Goal: Check status: Check status

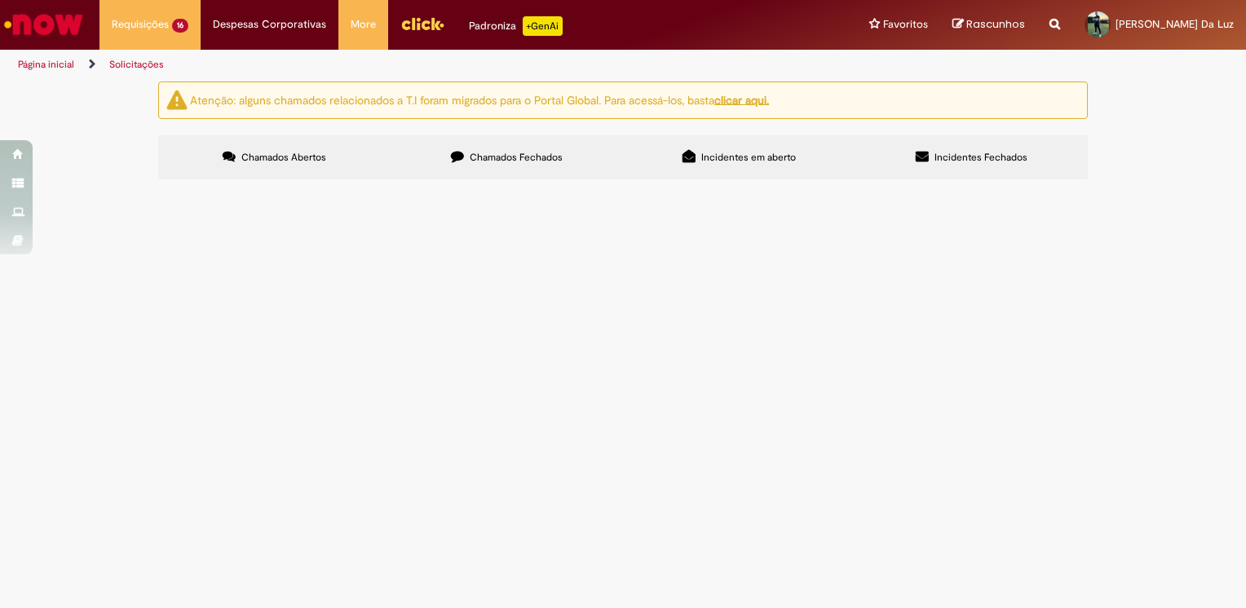
click at [522, 162] on span "Chamados Fechados" at bounding box center [516, 157] width 93 height 13
click at [0, 0] on span "Aquisição cadeado" at bounding box center [0, 0] width 0 height 0
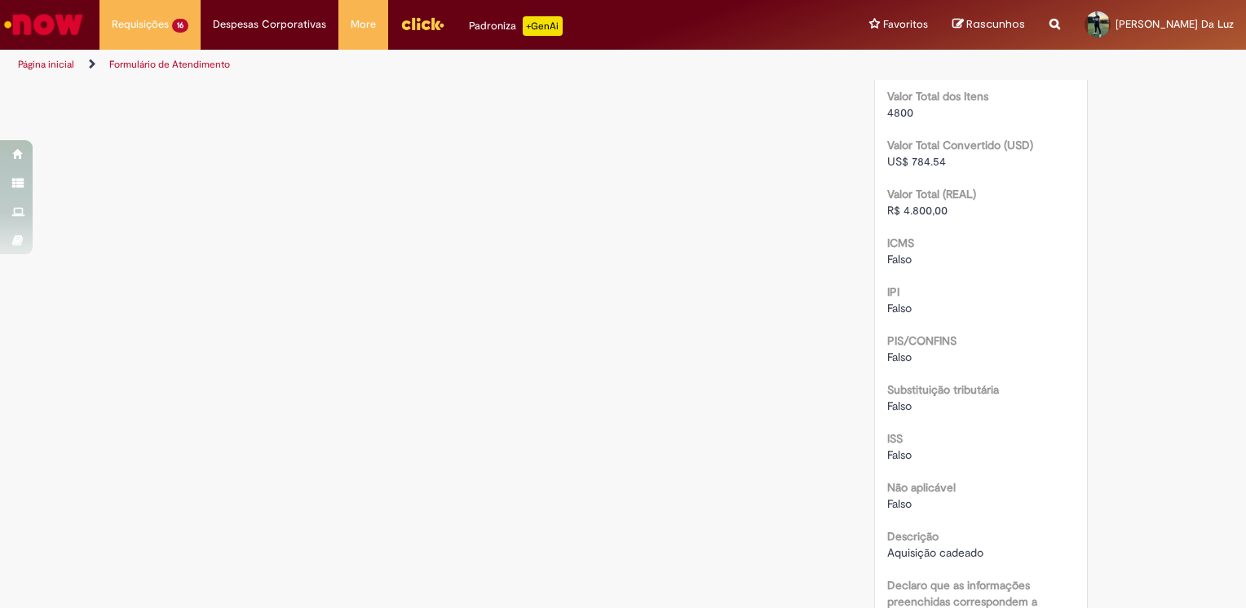
scroll to position [1467, 0]
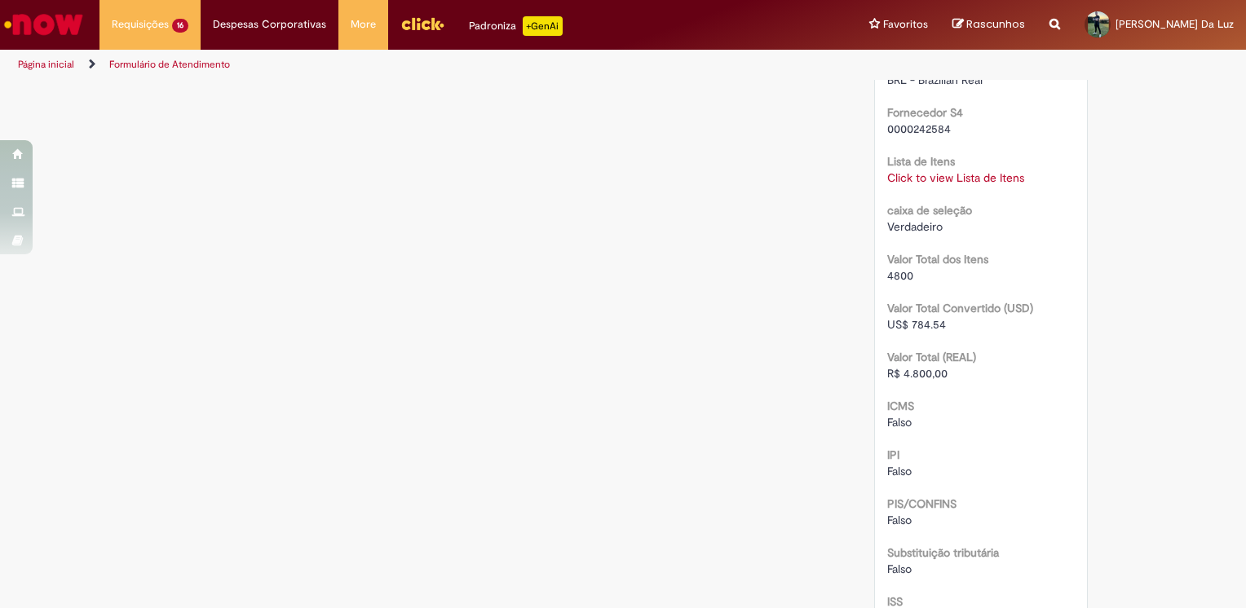
click at [928, 171] on link "Click to view Lista de Itens" at bounding box center [955, 177] width 137 height 15
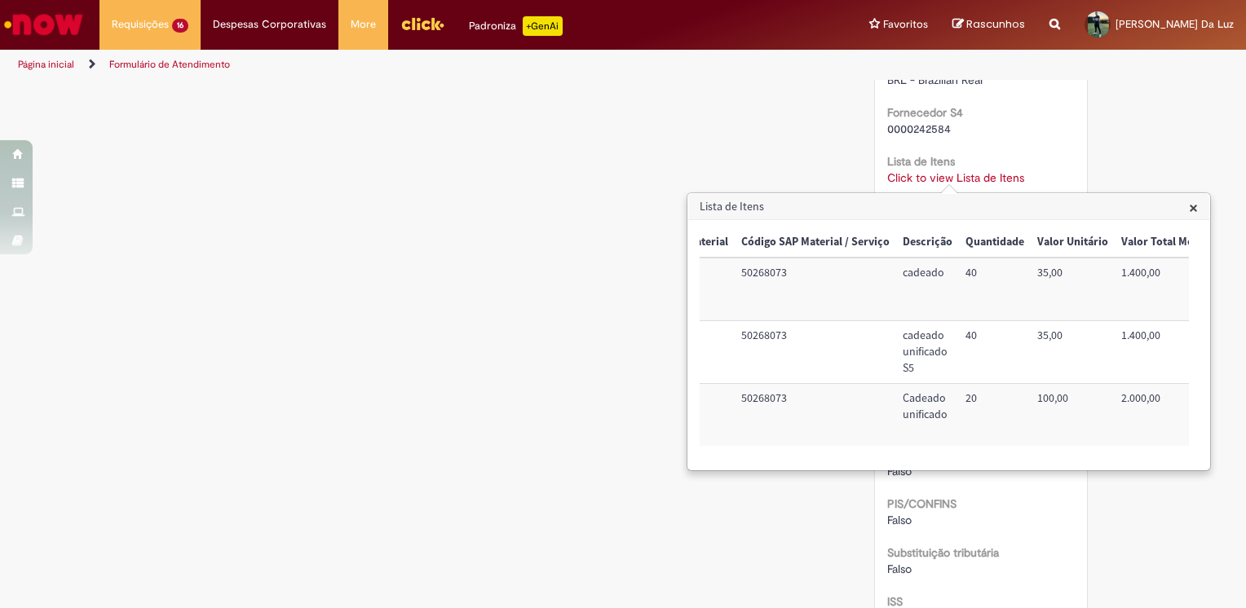
scroll to position [0, 662]
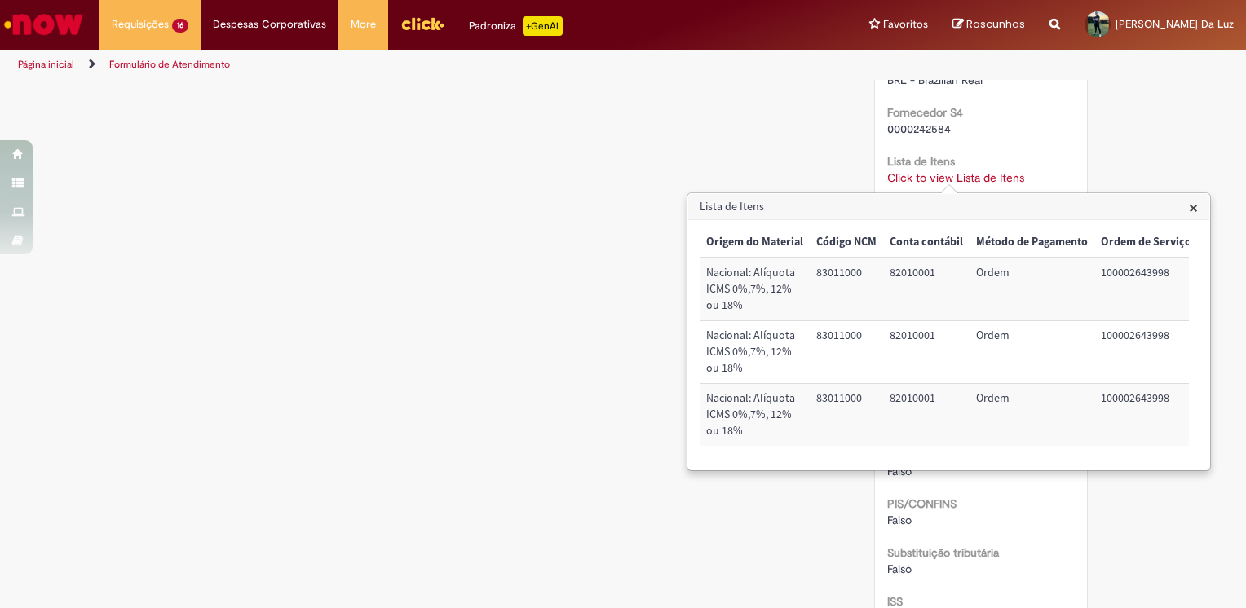
click at [1126, 275] on td "100002643998" at bounding box center [1146, 289] width 104 height 63
copy td "100002643998"
click at [1194, 210] on span "×" at bounding box center [1193, 207] width 9 height 22
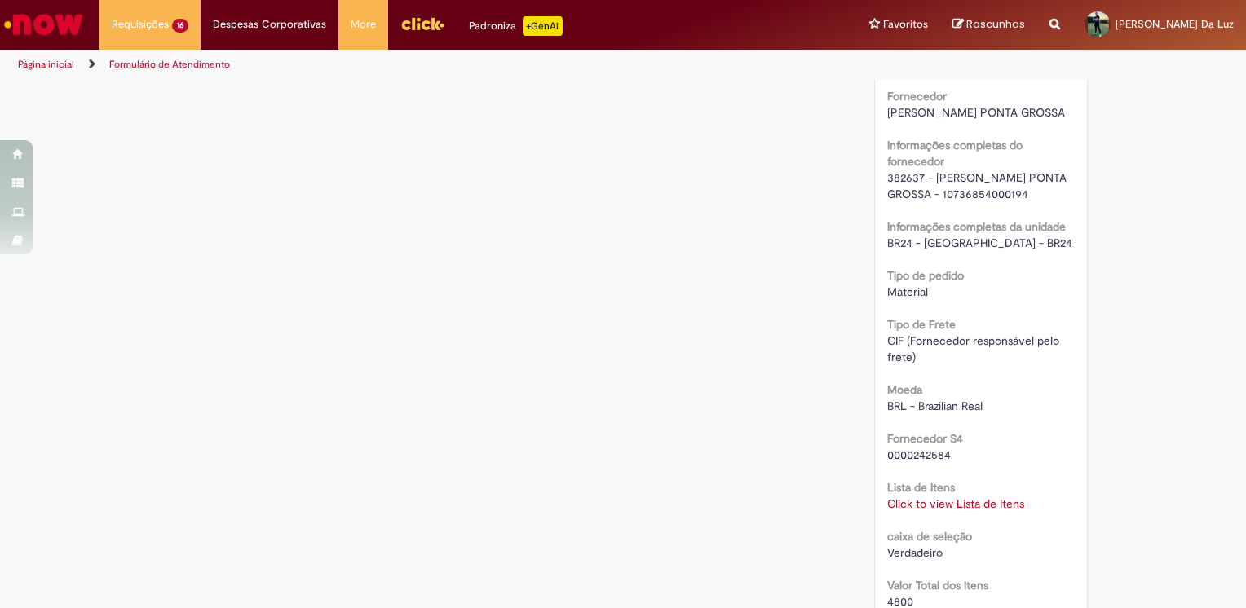
scroll to position [1060, 0]
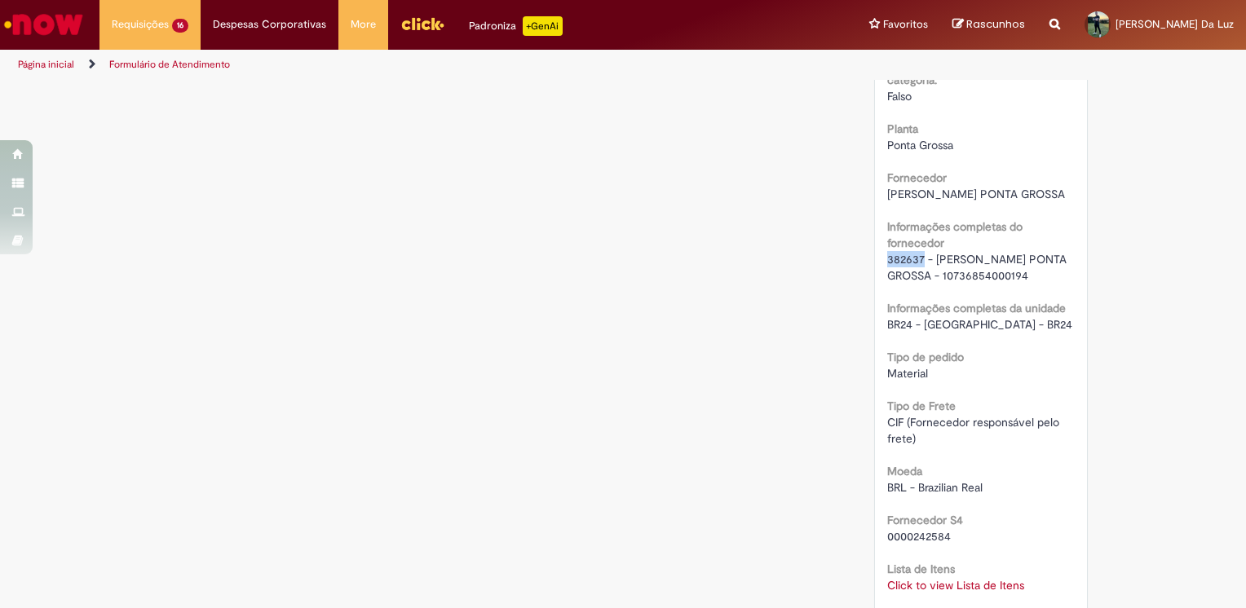
drag, startPoint x: 916, startPoint y: 256, endPoint x: 866, endPoint y: 256, distance: 50.5
click at [866, 256] on div "Detalhes do tíquete Grupo de Atribuição: Automações Ambev Analista responsável:…" at bounding box center [981, 247] width 239 height 2451
copy span "382637"
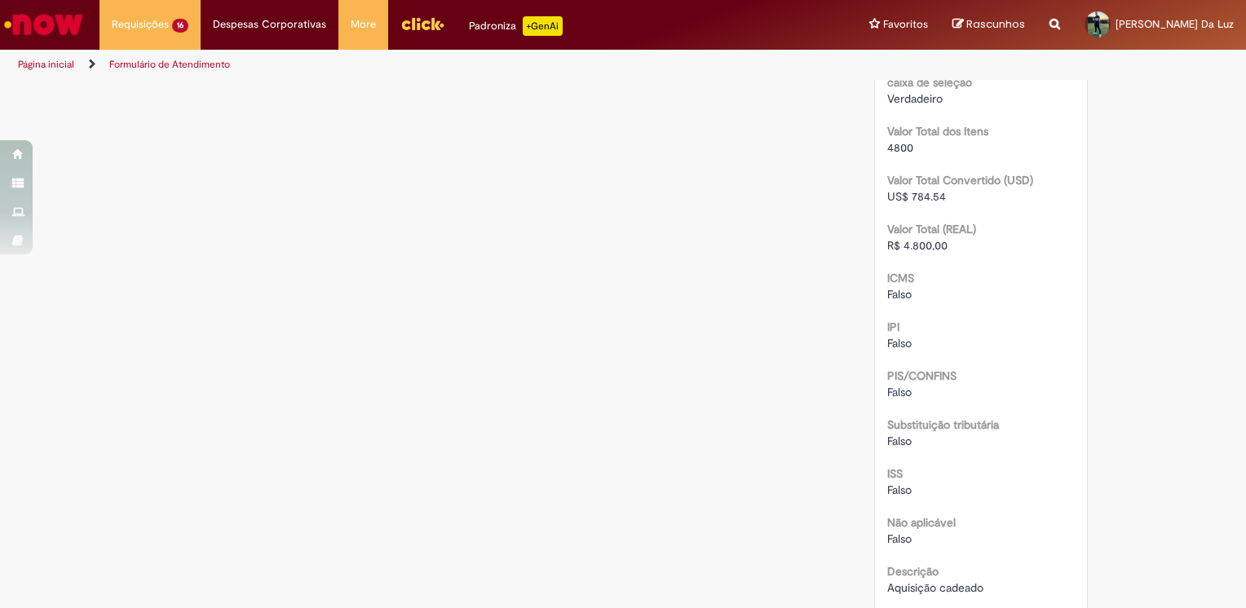
scroll to position [1351, 0]
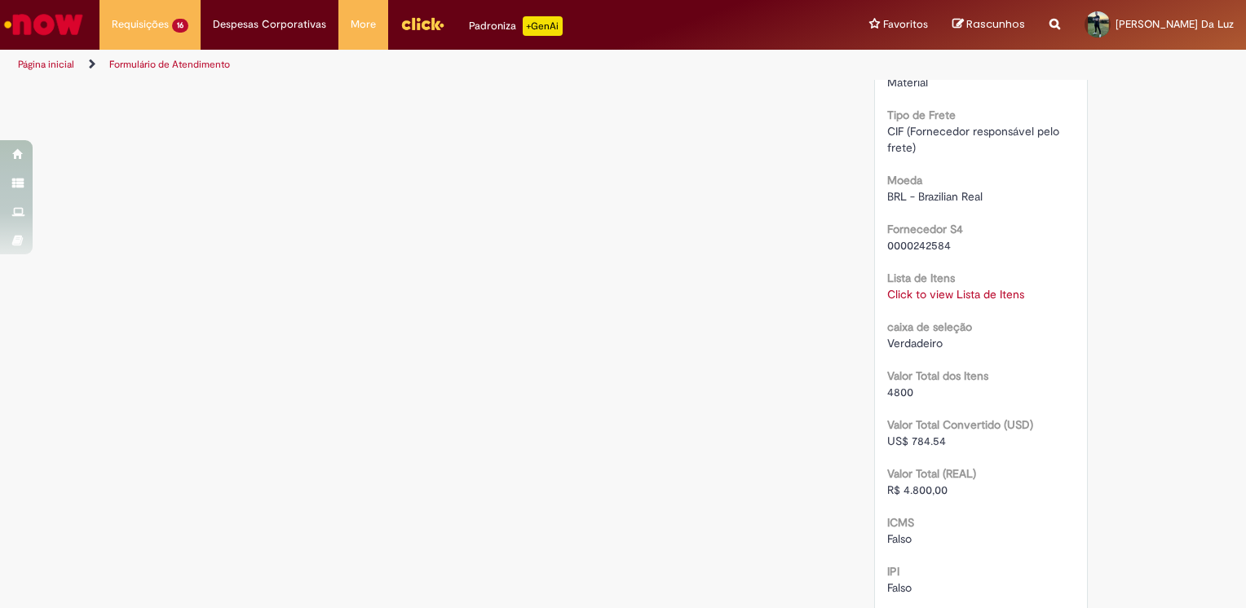
click at [948, 295] on link "Click to view Lista de Itens" at bounding box center [955, 294] width 137 height 15
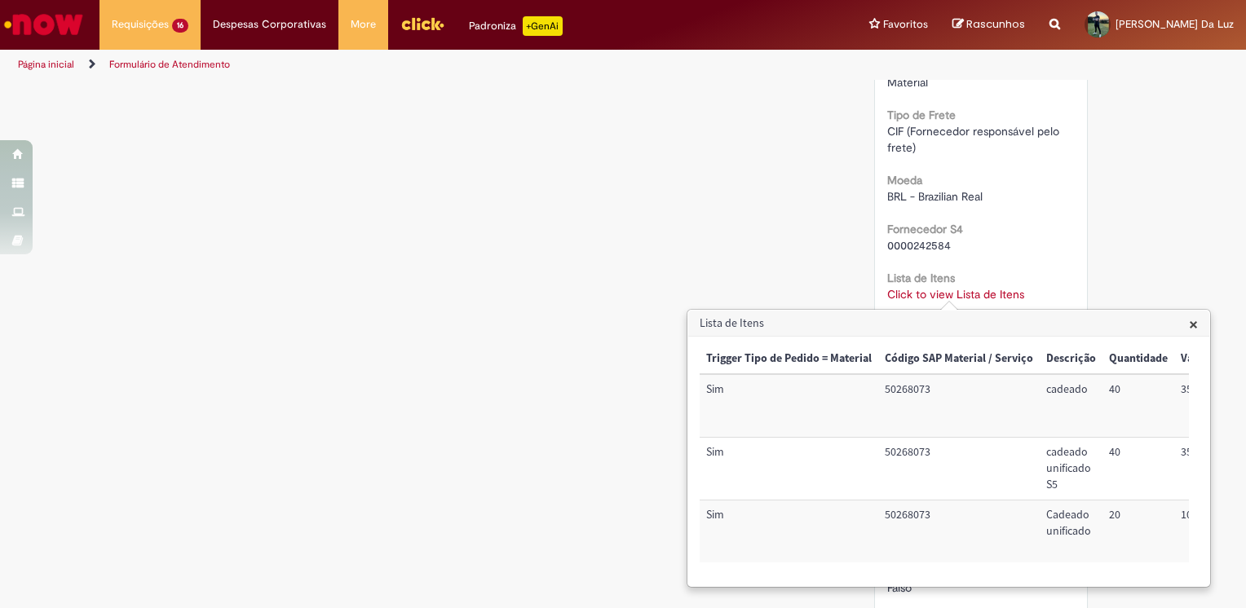
click at [892, 390] on td "50268073" at bounding box center [958, 405] width 161 height 63
copy td "50268073"
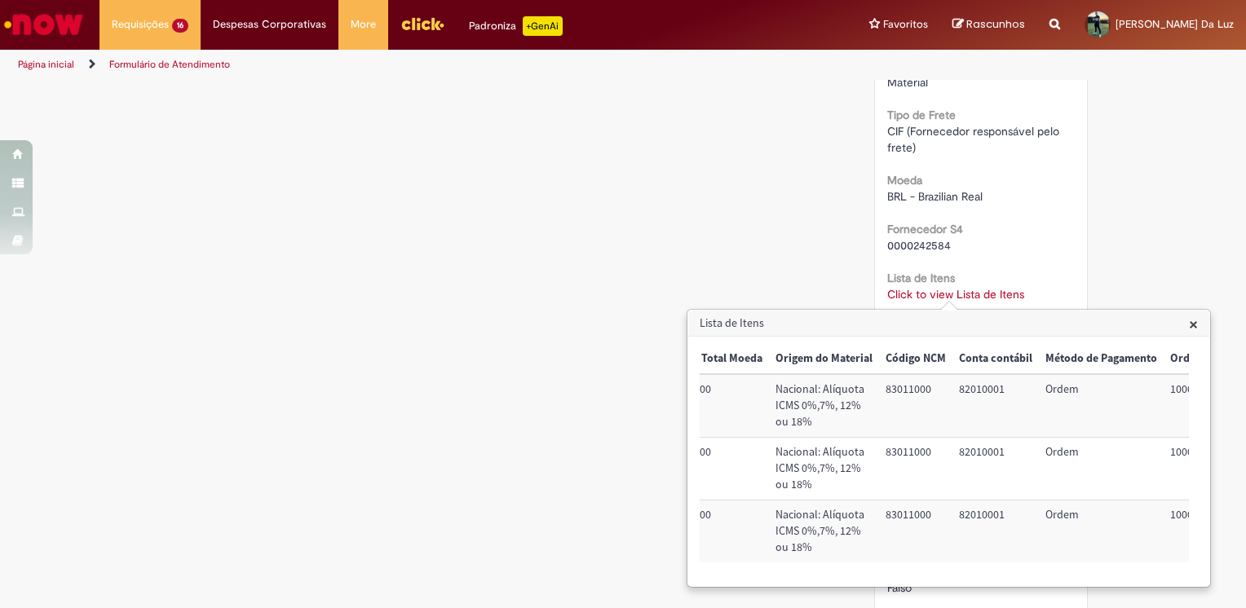
scroll to position [0, 597]
click at [900, 387] on td "83011000" at bounding box center [911, 405] width 73 height 63
copy td "83011000"
click at [954, 384] on td "82010001" at bounding box center [991, 405] width 86 height 63
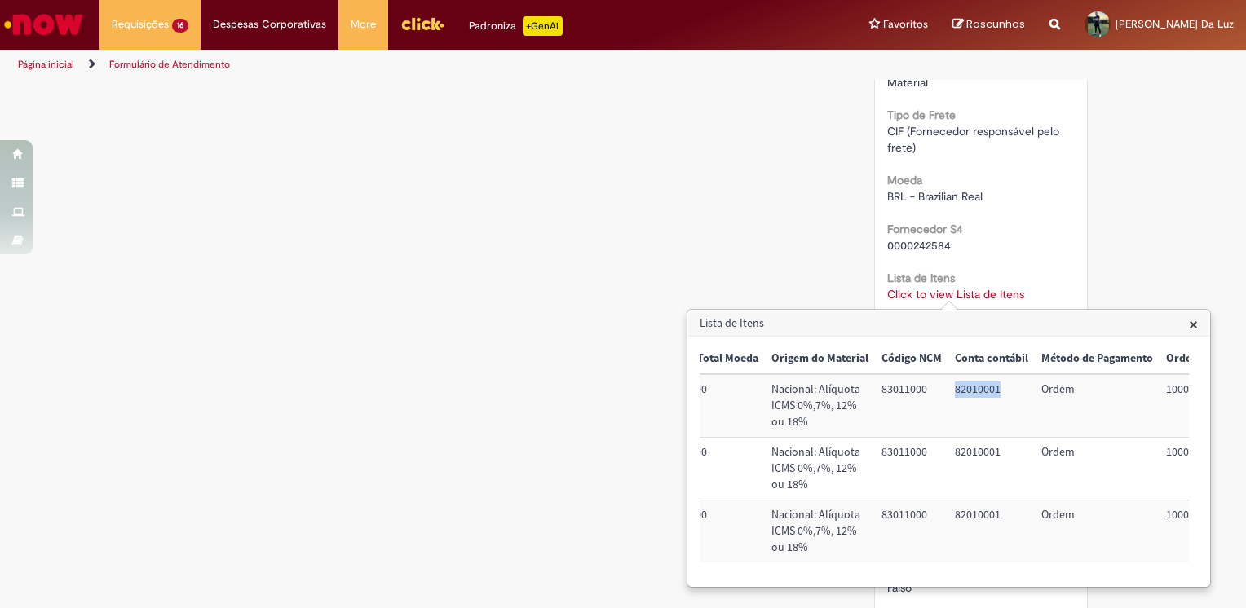
click at [954, 384] on td "82010001" at bounding box center [991, 405] width 86 height 63
copy td "82010001"
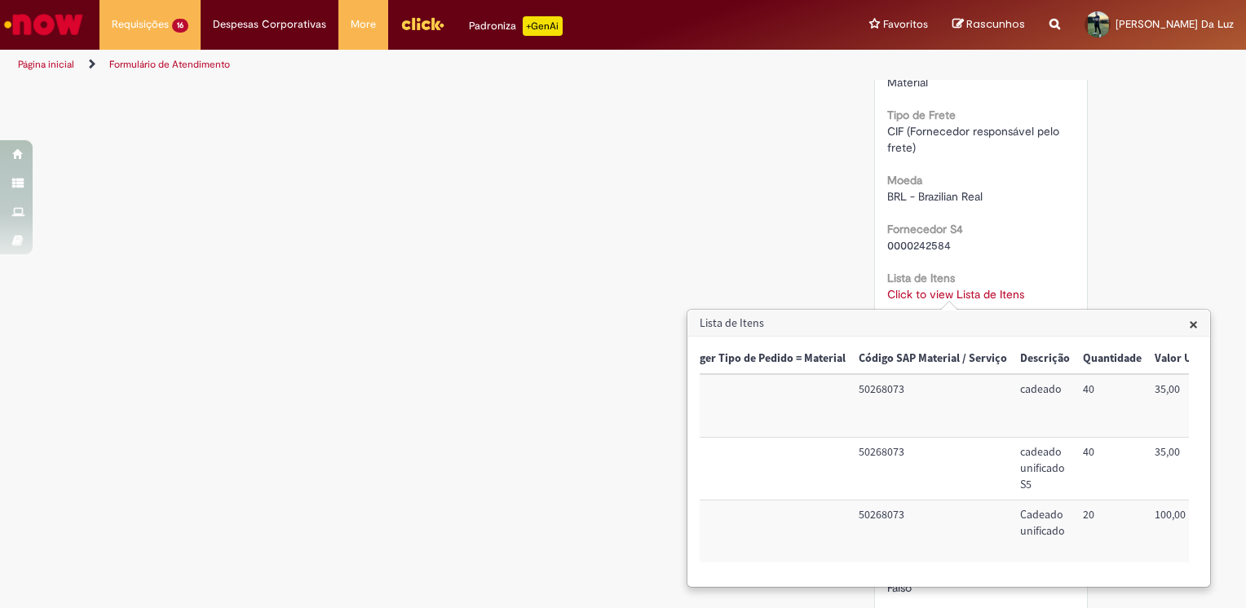
scroll to position [0, 0]
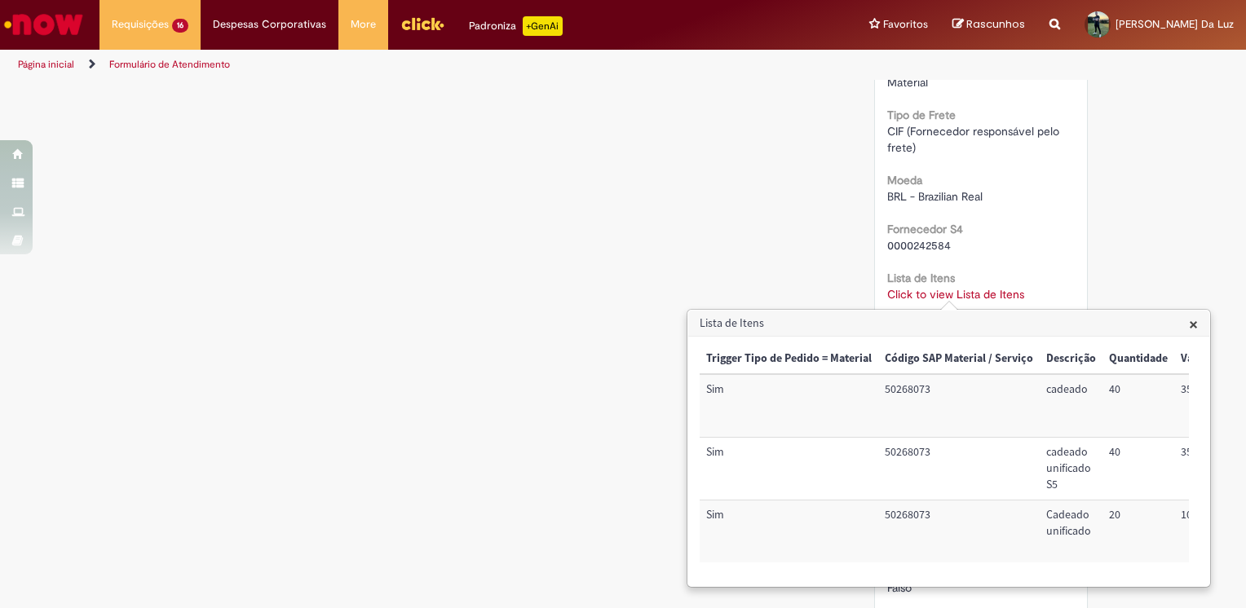
click at [911, 448] on td "50268073" at bounding box center [958, 469] width 161 height 63
click at [910, 448] on td "50268073" at bounding box center [958, 469] width 161 height 63
click at [913, 452] on td "50268073" at bounding box center [958, 469] width 161 height 63
copy td "50268073"
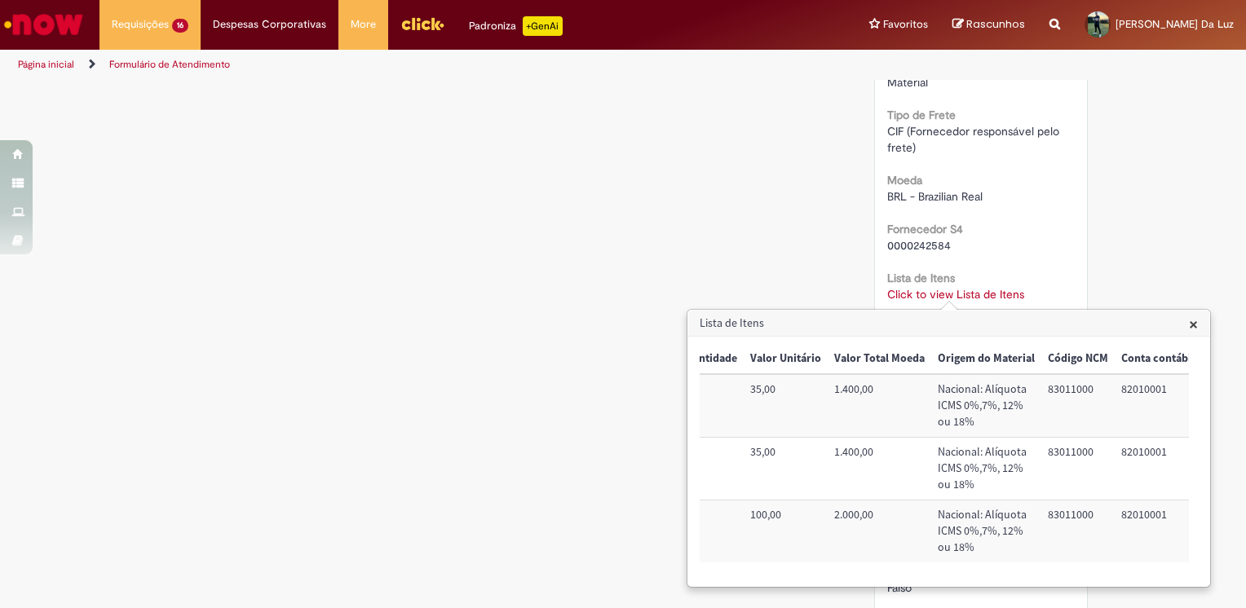
scroll to position [0, 434]
click at [1057, 455] on td "83011000" at bounding box center [1074, 469] width 73 height 63
click at [1059, 456] on td "83011000" at bounding box center [1074, 469] width 73 height 63
click at [1060, 451] on td "83011000" at bounding box center [1074, 469] width 73 height 63
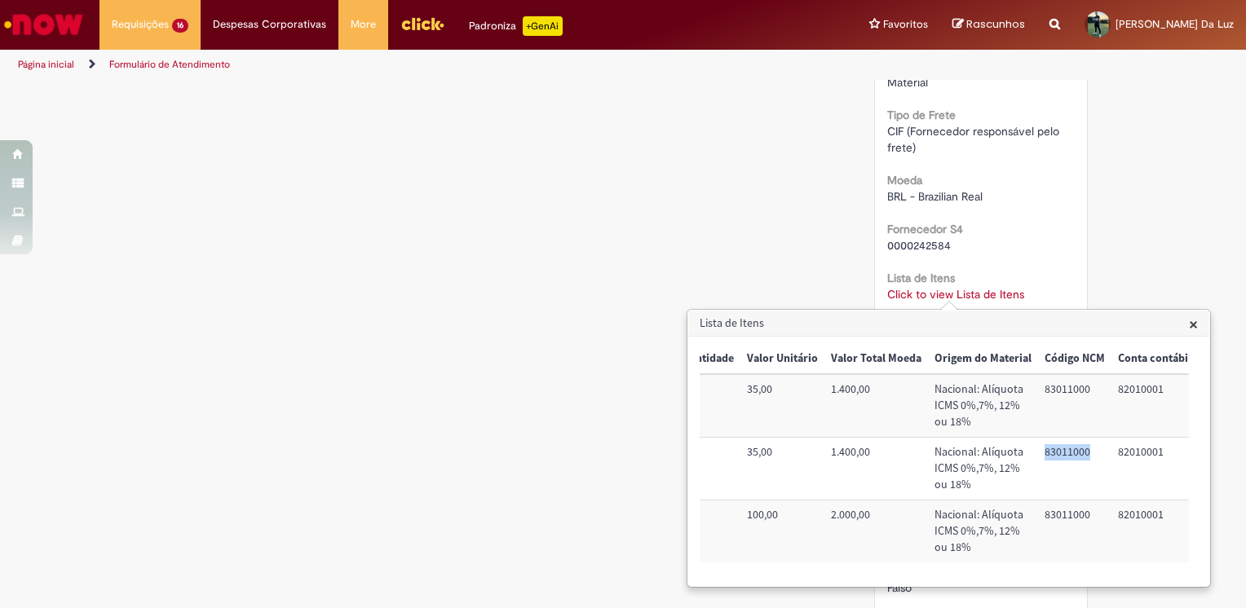
copy td "83011000"
click at [1138, 456] on td "82010001" at bounding box center [1154, 469] width 86 height 63
copy td "82010001"
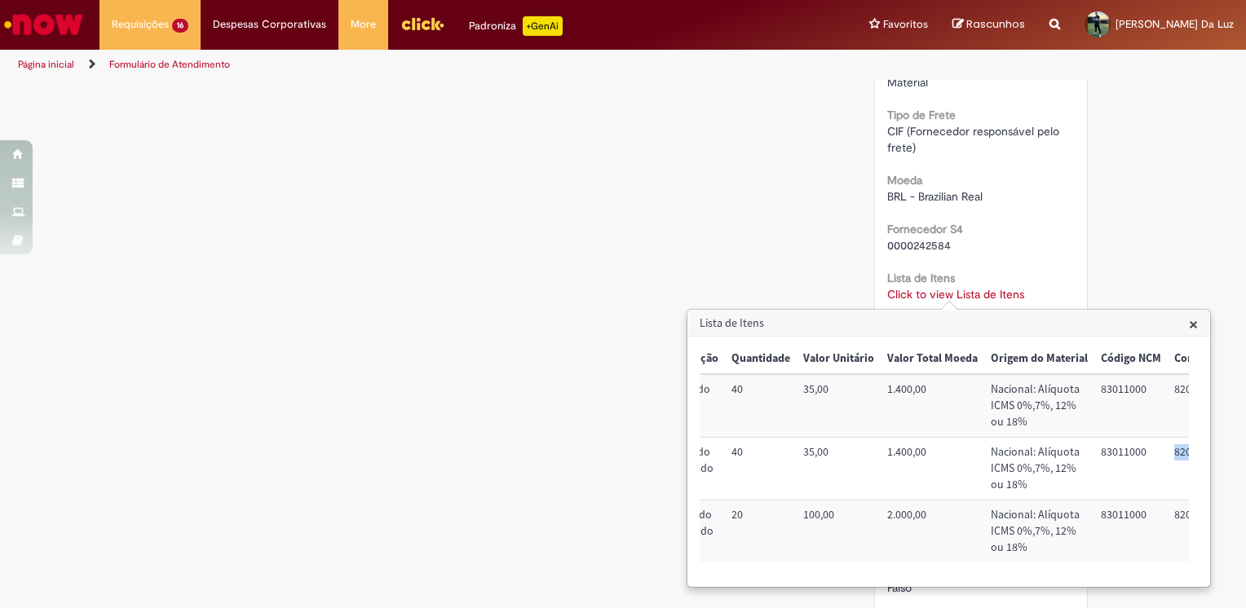
scroll to position [0, 0]
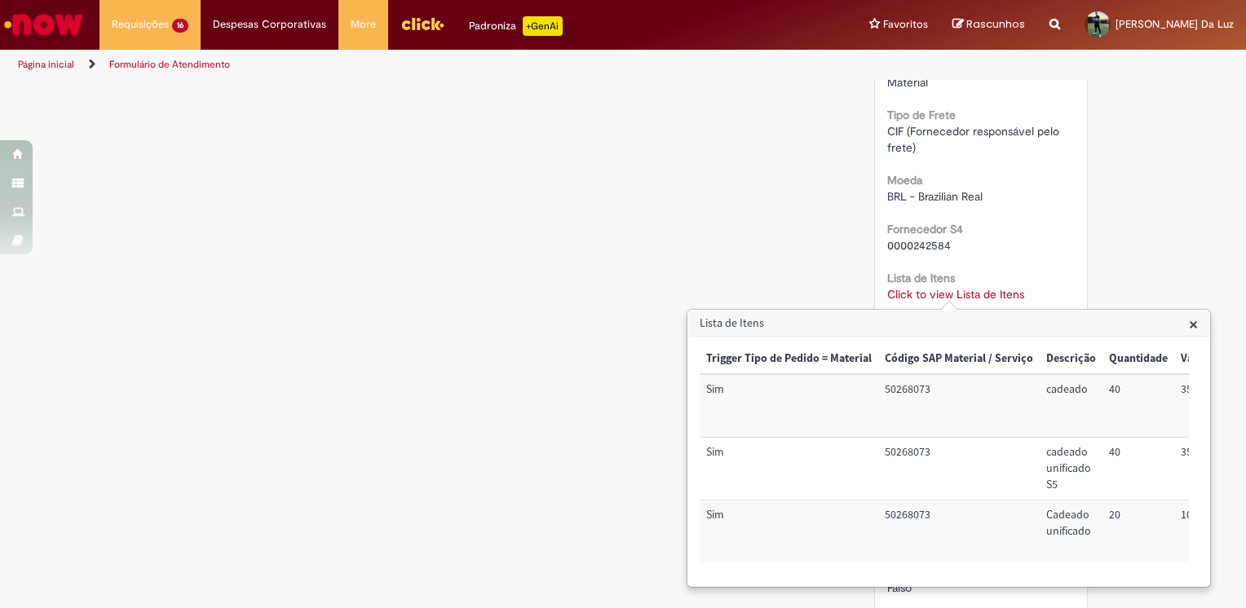
click at [920, 515] on td "50268073" at bounding box center [958, 532] width 161 height 62
click at [922, 515] on td "50268073" at bounding box center [958, 532] width 161 height 62
copy td "50268073"
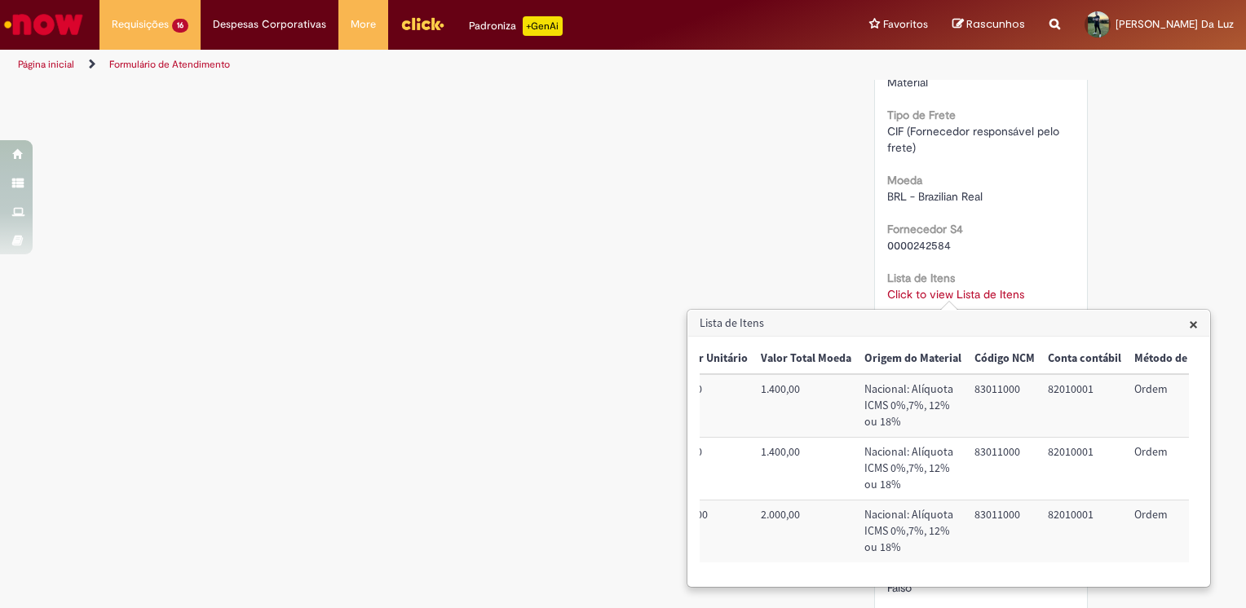
scroll to position [0, 509]
click at [972, 512] on td "83011000" at bounding box center [999, 532] width 73 height 62
copy td "3"
click at [978, 512] on td "83011000" at bounding box center [999, 532] width 73 height 62
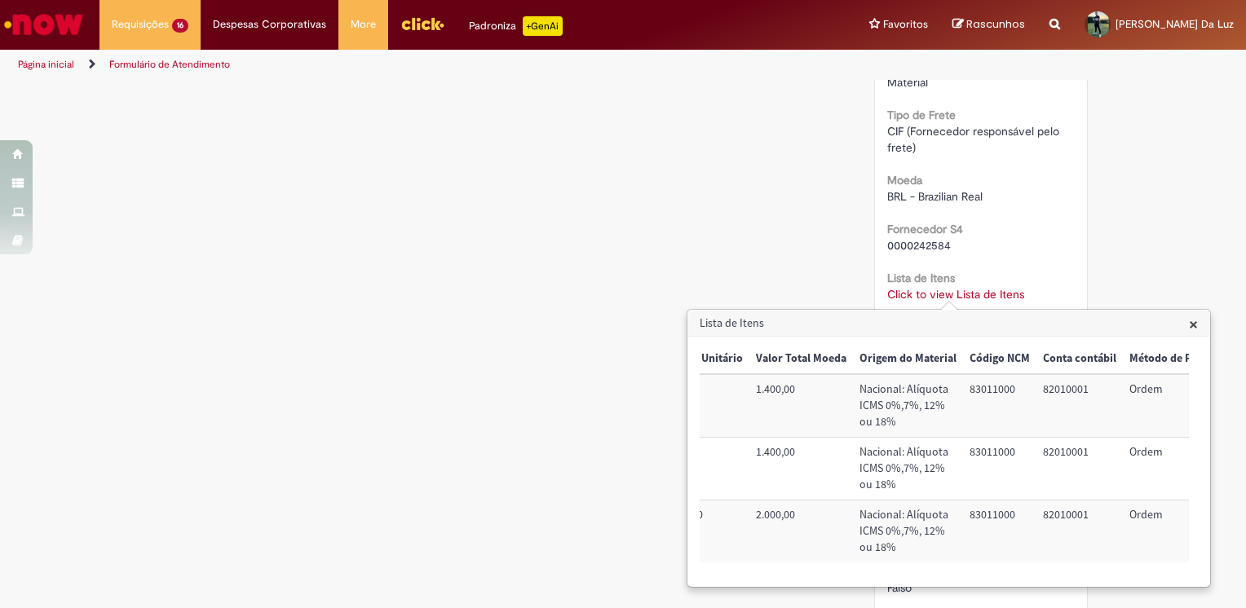
click at [978, 512] on td "83011000" at bounding box center [999, 532] width 73 height 62
click at [1056, 507] on td "82010001" at bounding box center [1079, 532] width 86 height 62
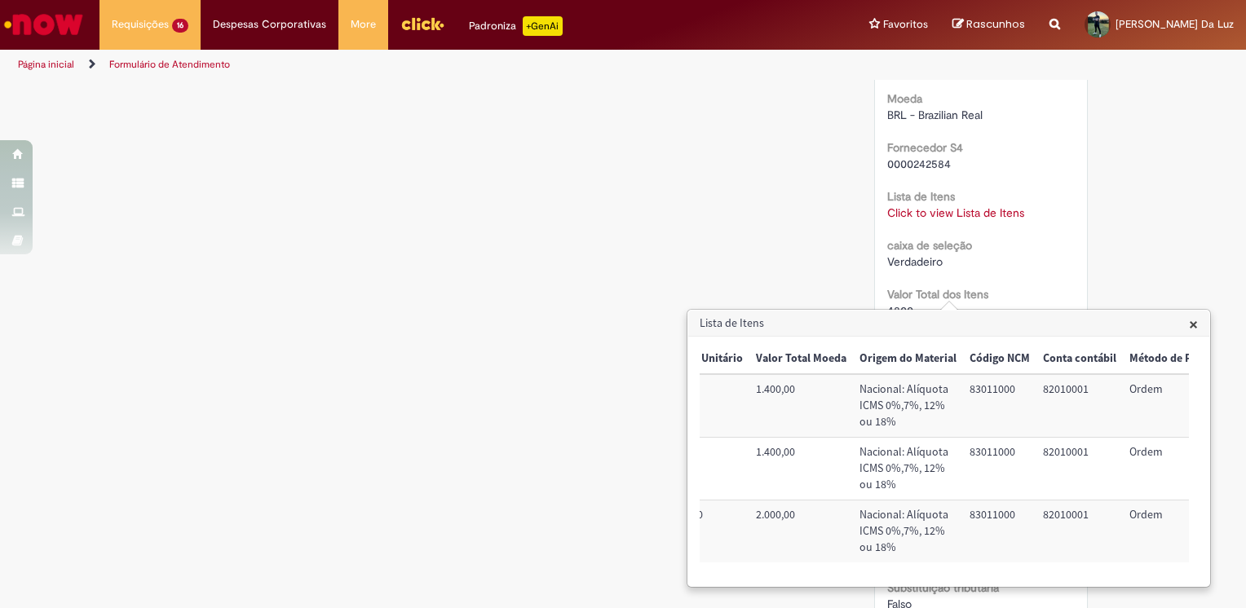
click at [1194, 321] on span "×" at bounding box center [1193, 324] width 9 height 22
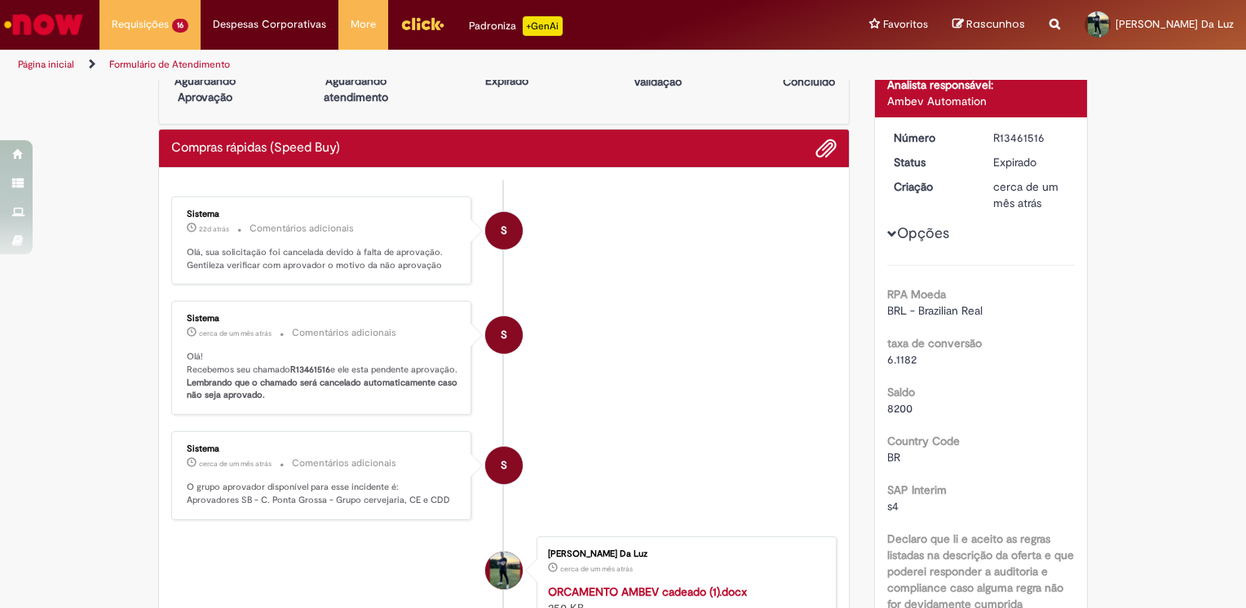
scroll to position [0, 0]
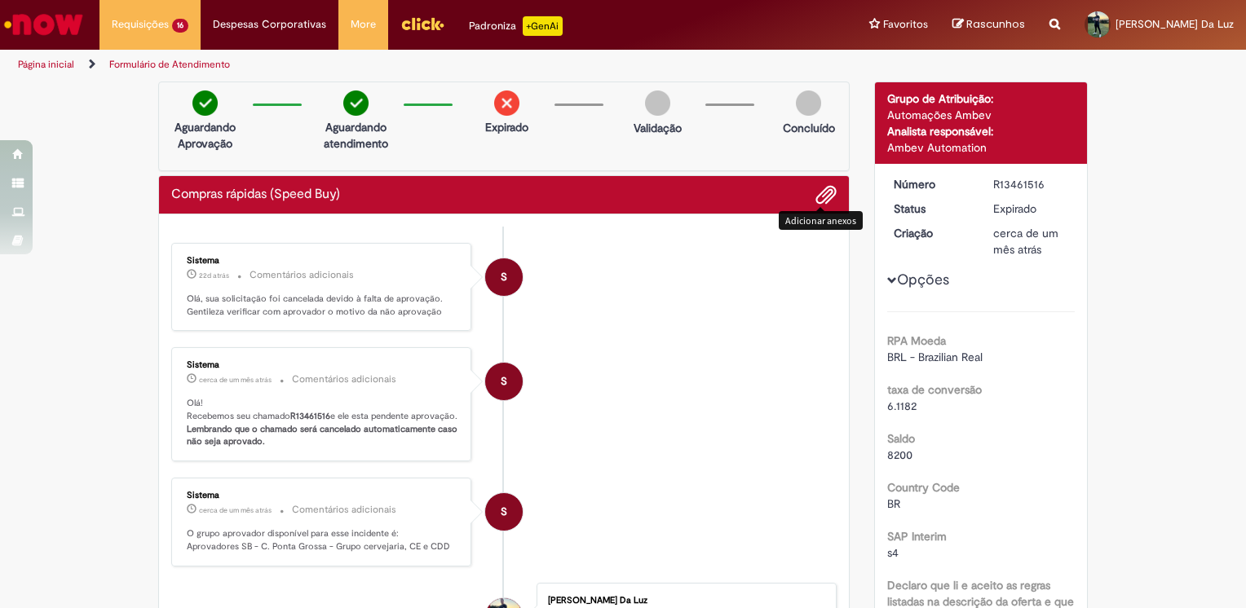
click at [816, 197] on span "Adicionar anexos" at bounding box center [826, 196] width 20 height 20
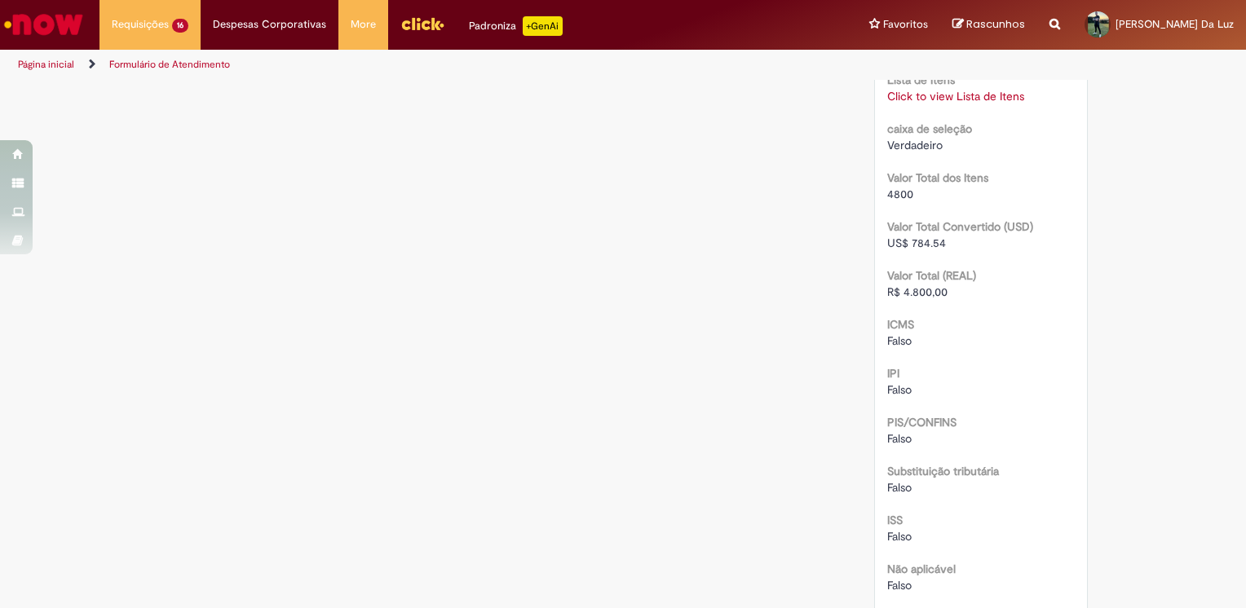
scroll to position [1922, 0]
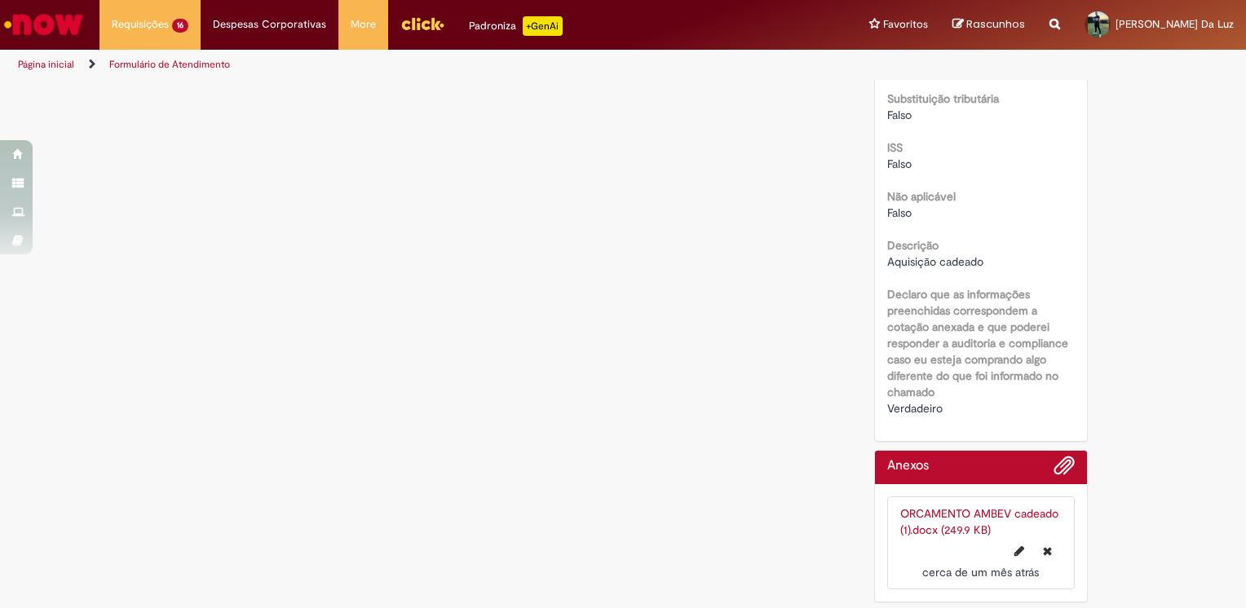
click at [955, 522] on link "ORCAMENTO AMBEV cadeado (1).docx (249.9 KB)" at bounding box center [979, 521] width 158 height 31
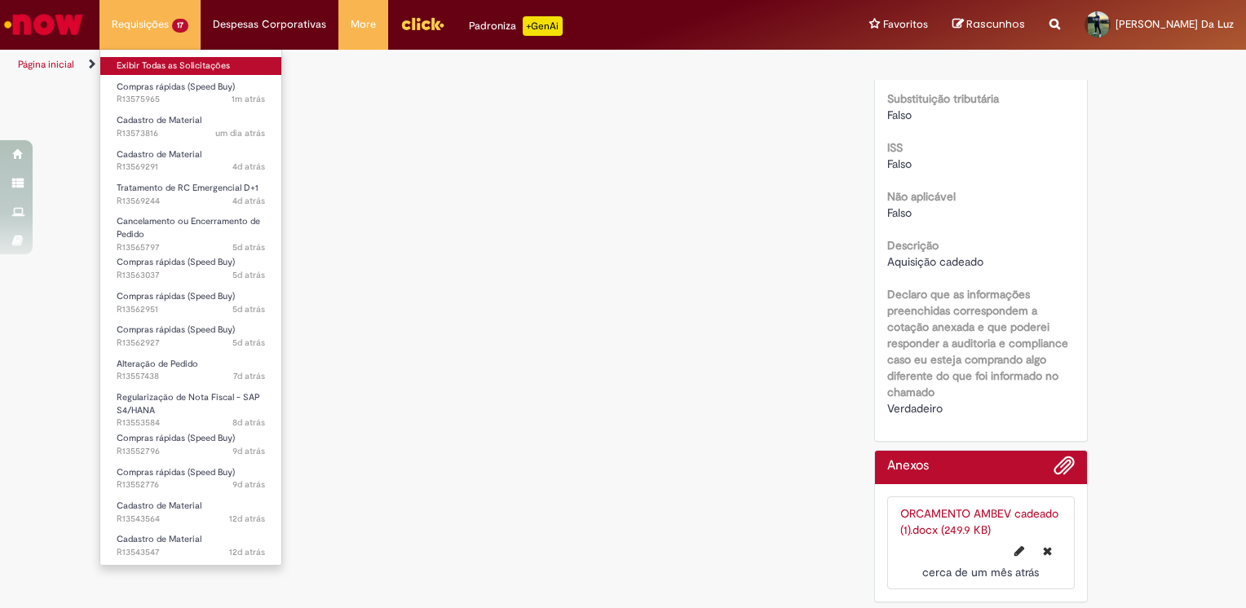
click at [145, 59] on link "Exibir Todas as Solicitações" at bounding box center [190, 66] width 181 height 18
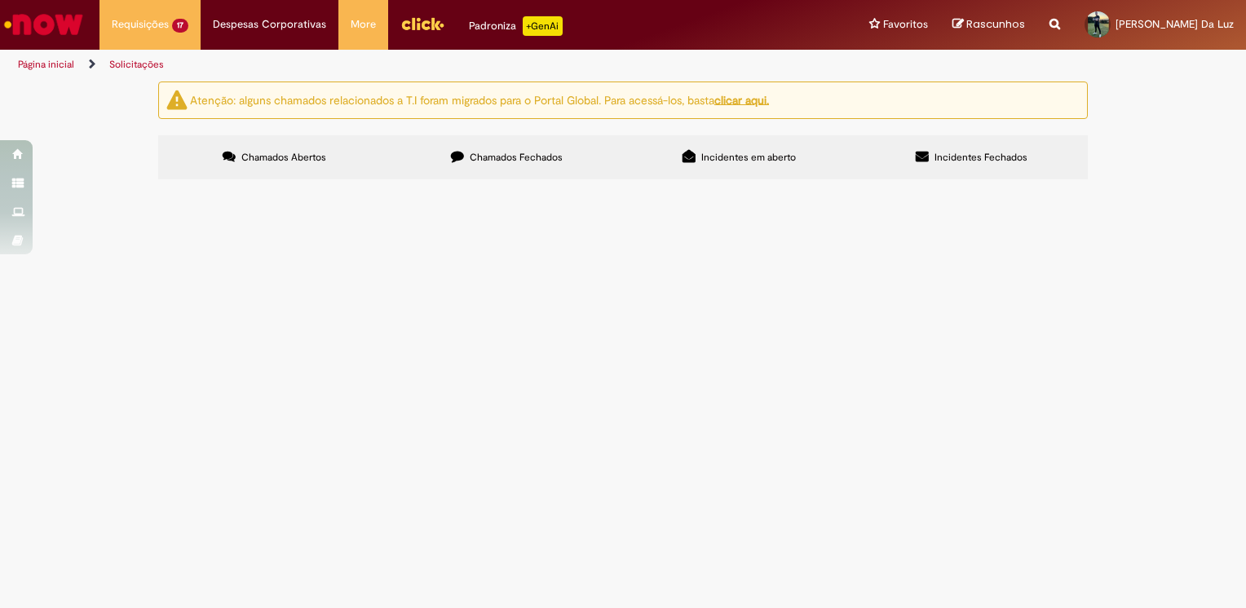
drag, startPoint x: 228, startPoint y: 284, endPoint x: 172, endPoint y: 284, distance: 56.3
click at [0, 0] on td "R13575965" at bounding box center [0, 0] width 0 height 0
click at [563, 151] on label "Chamados Fechados" at bounding box center [507, 157] width 232 height 44
click at [350, 151] on label "Chamados Abertos" at bounding box center [274, 157] width 232 height 44
click at [514, 163] on span "Chamados Fechados" at bounding box center [516, 157] width 93 height 13
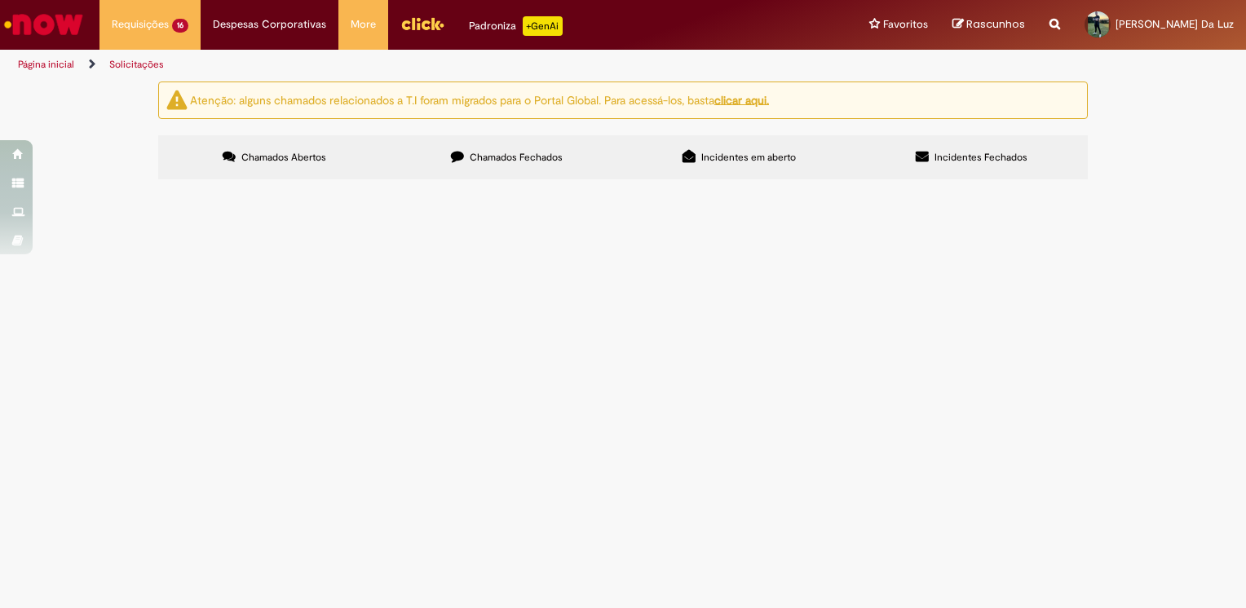
click at [0, 0] on span "Valvula de bloqueio aquisição conforme anexo" at bounding box center [0, 0] width 0 height 0
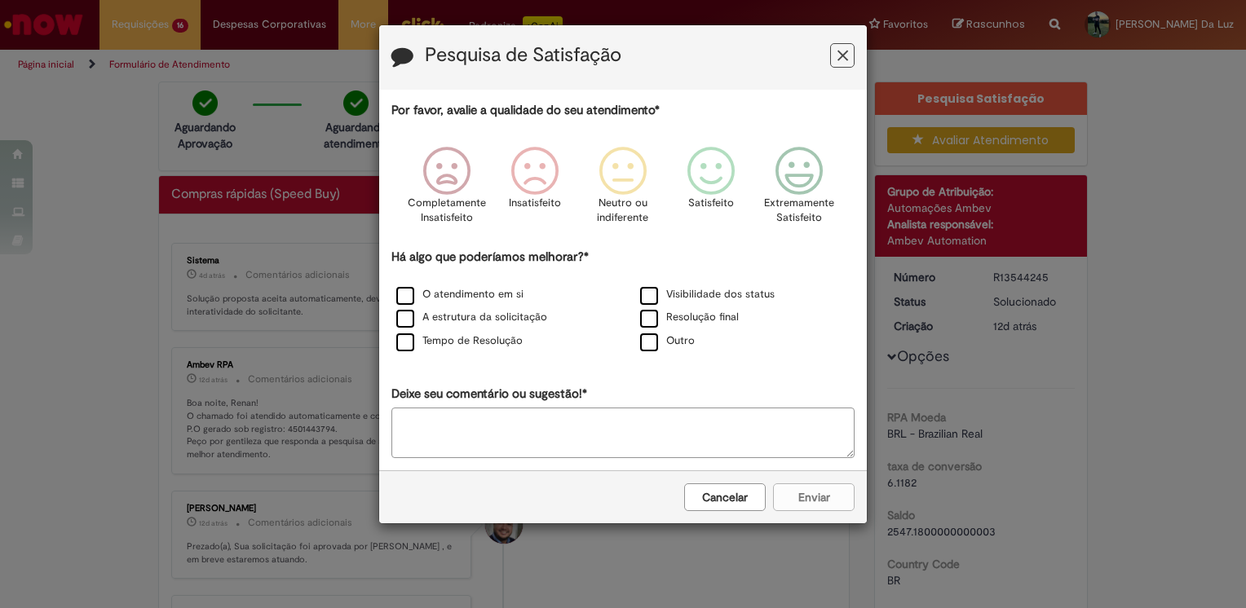
drag, startPoint x: 841, startPoint y: 50, endPoint x: 833, endPoint y: 54, distance: 9.1
click at [843, 50] on icon "Feedback" at bounding box center [842, 55] width 11 height 17
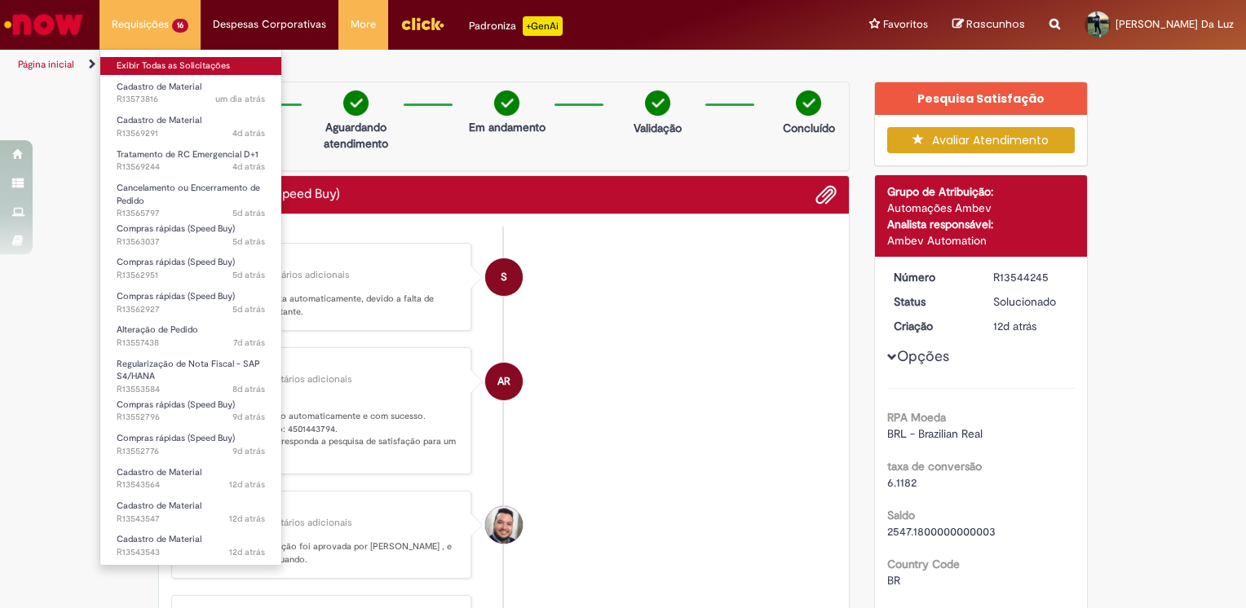
click at [159, 66] on link "Exibir Todas as Solicitações" at bounding box center [190, 66] width 181 height 18
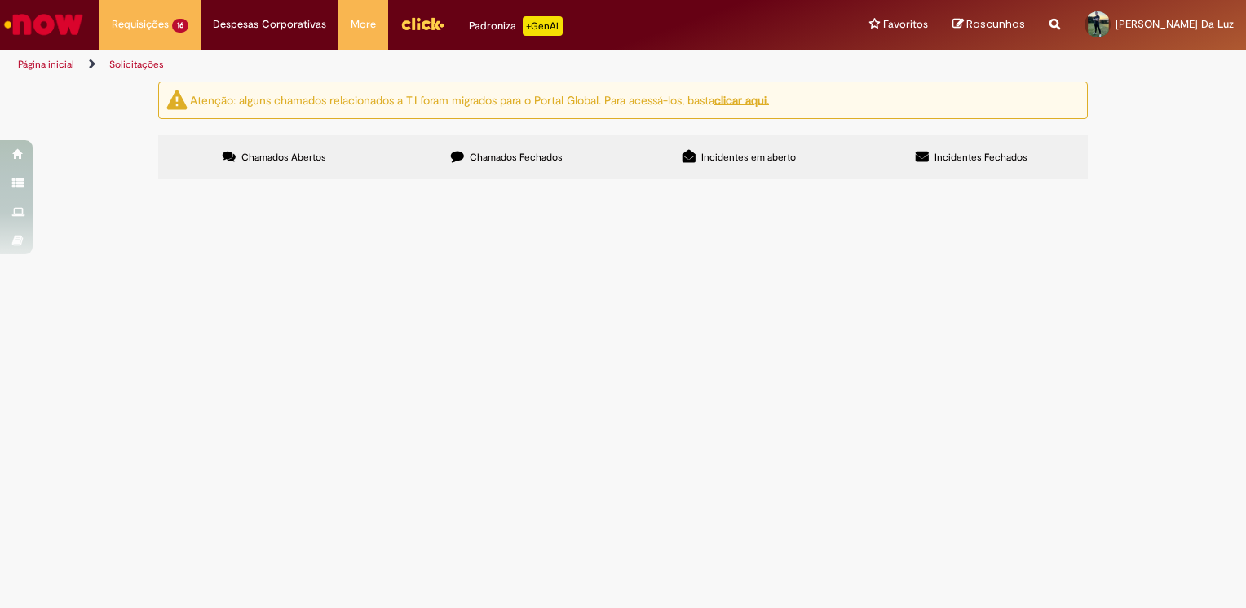
click at [492, 158] on span "Chamados Fechados" at bounding box center [516, 157] width 93 height 13
click at [0, 0] on span "R13538500" at bounding box center [0, 0] width 0 height 0
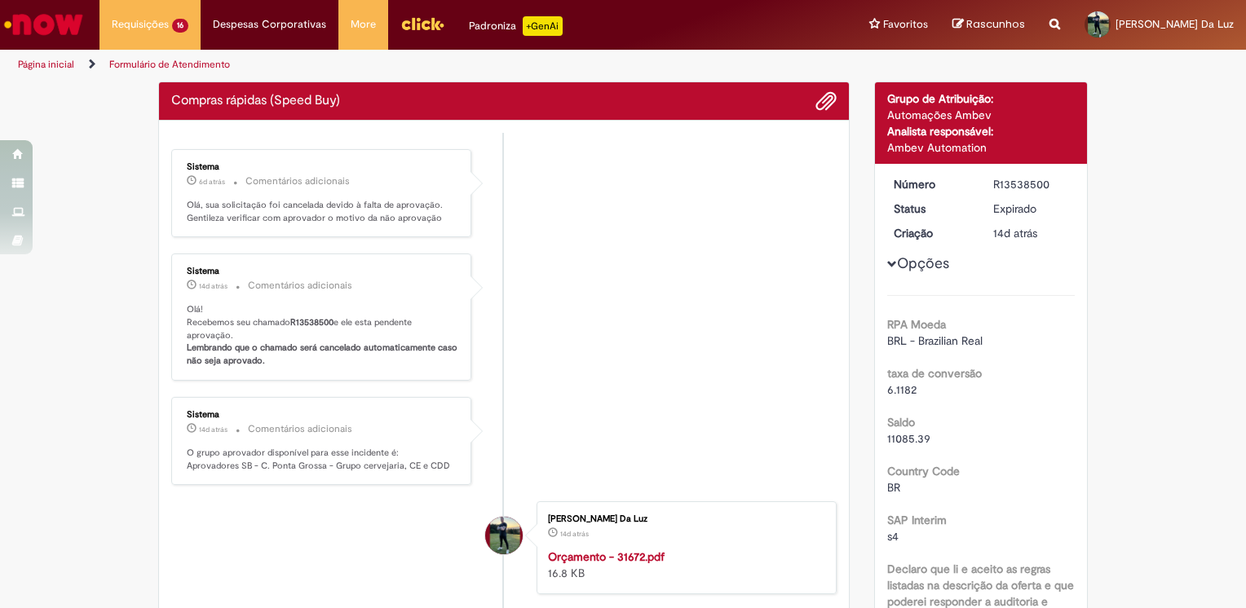
click at [437, 386] on ul "Sistema 6d atrás 6 dias atrás Comentários adicionais Olá, sua solicitação foi c…" at bounding box center [503, 443] width 665 height 621
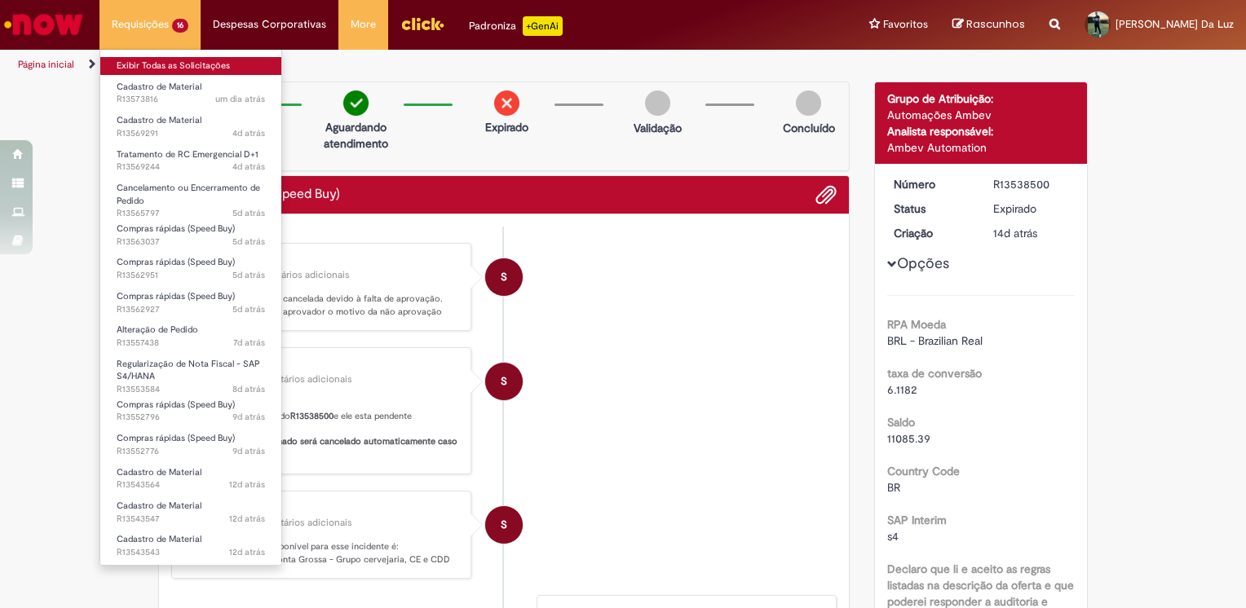
click at [155, 67] on link "Exibir Todas as Solicitações" at bounding box center [190, 66] width 181 height 18
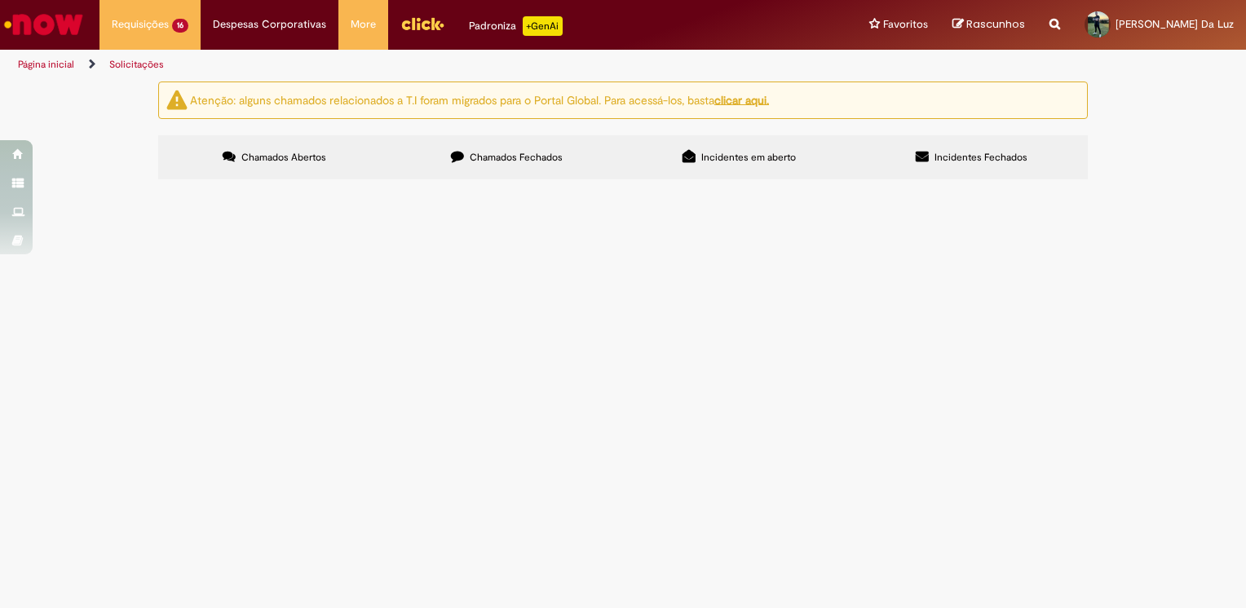
click at [497, 161] on span "Chamados Fechados" at bounding box center [516, 157] width 93 height 13
click at [293, 152] on span "Chamados Abertos" at bounding box center [283, 157] width 85 height 13
click at [0, 0] on span "Serviço confecção mangueira" at bounding box center [0, 0] width 0 height 0
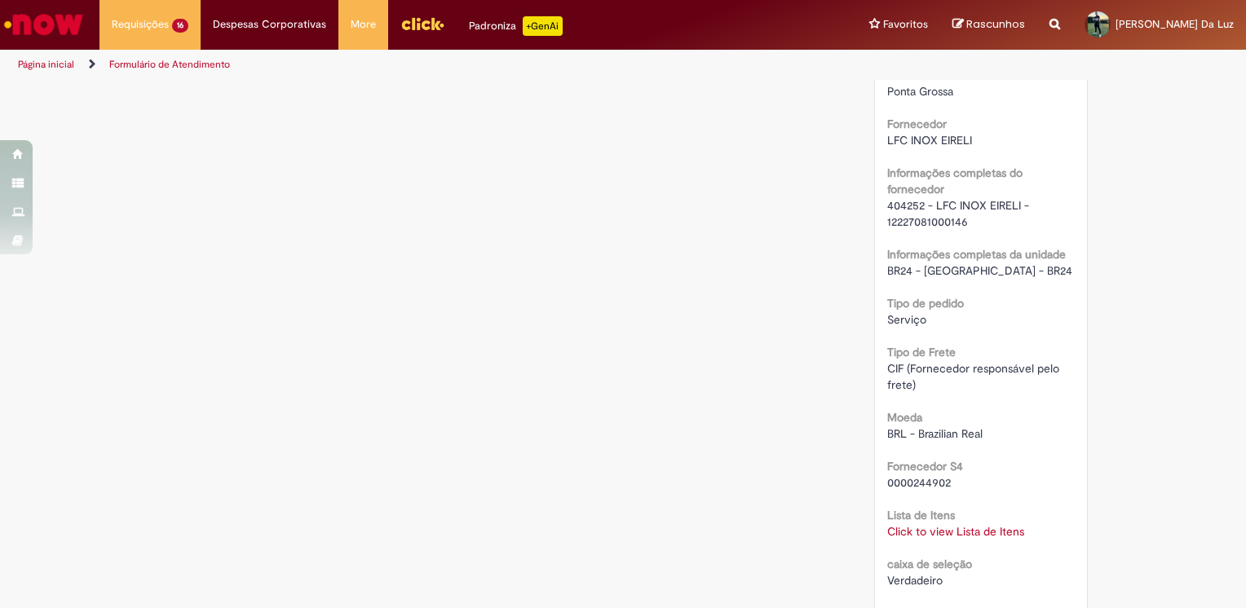
scroll to position [1386, 0]
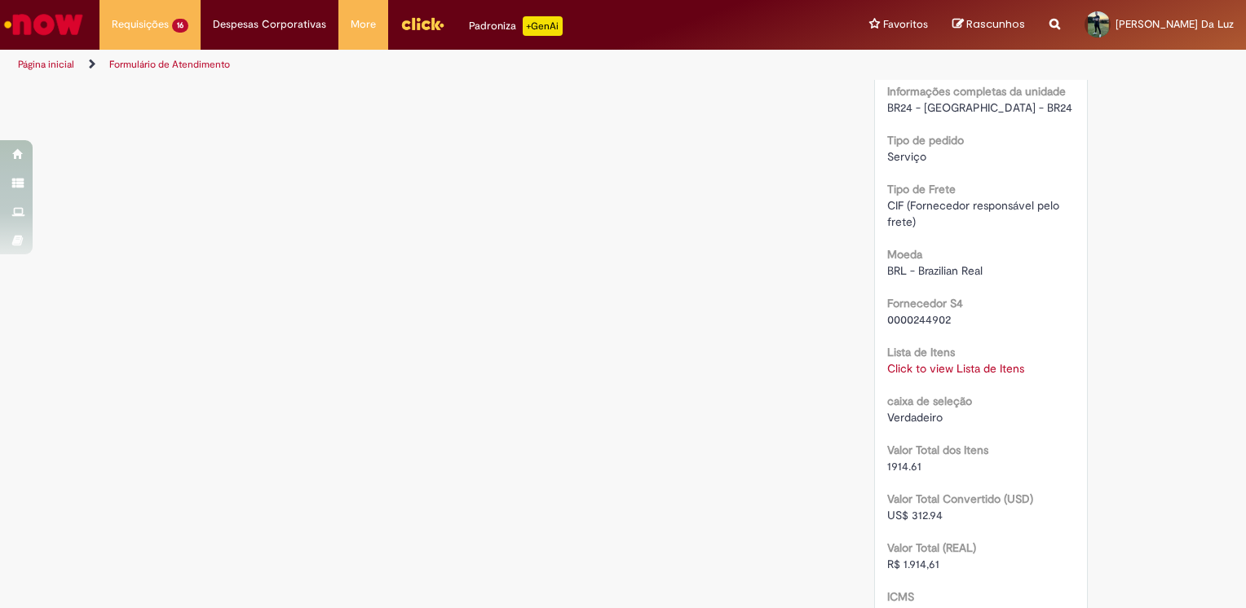
click at [917, 370] on link "Click to view Lista de Itens" at bounding box center [955, 368] width 137 height 15
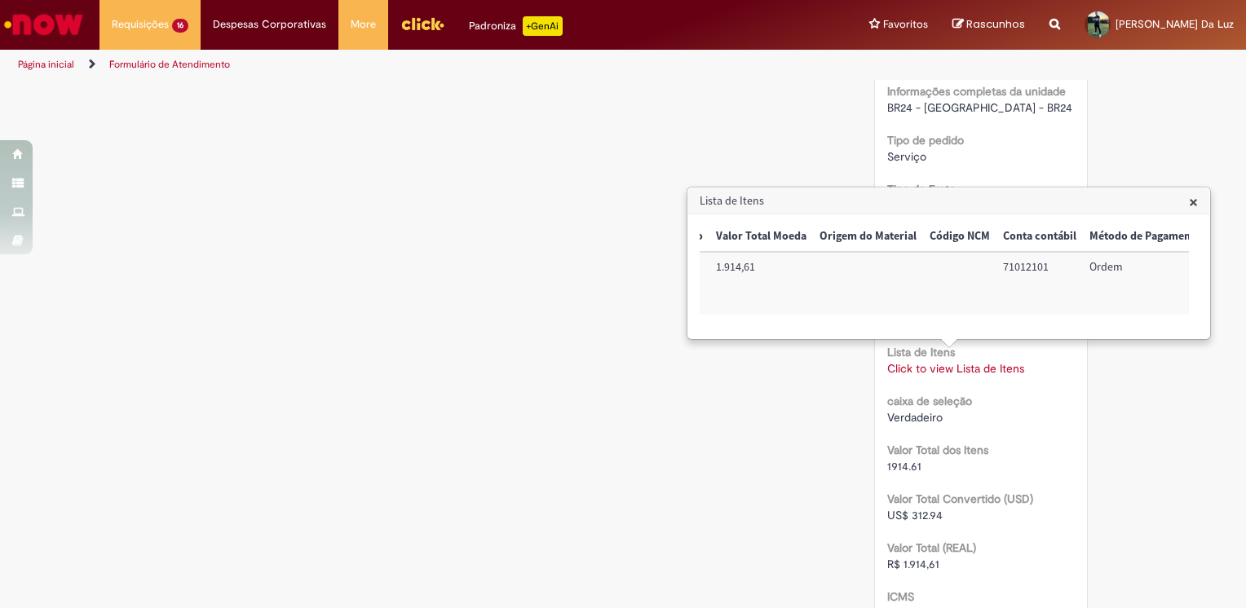
scroll to position [0, 665]
click at [1145, 270] on td "100002798395" at bounding box center [1145, 283] width 104 height 63
copy td "100002798395"
click at [1190, 200] on span "×" at bounding box center [1193, 202] width 9 height 22
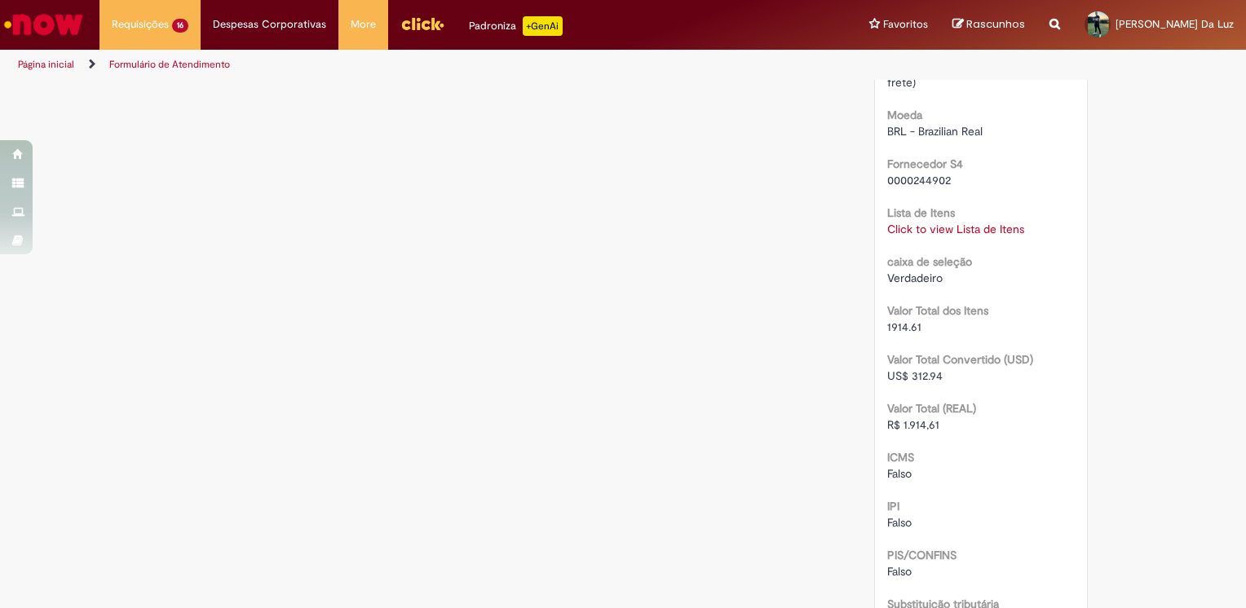
scroll to position [1444, 0]
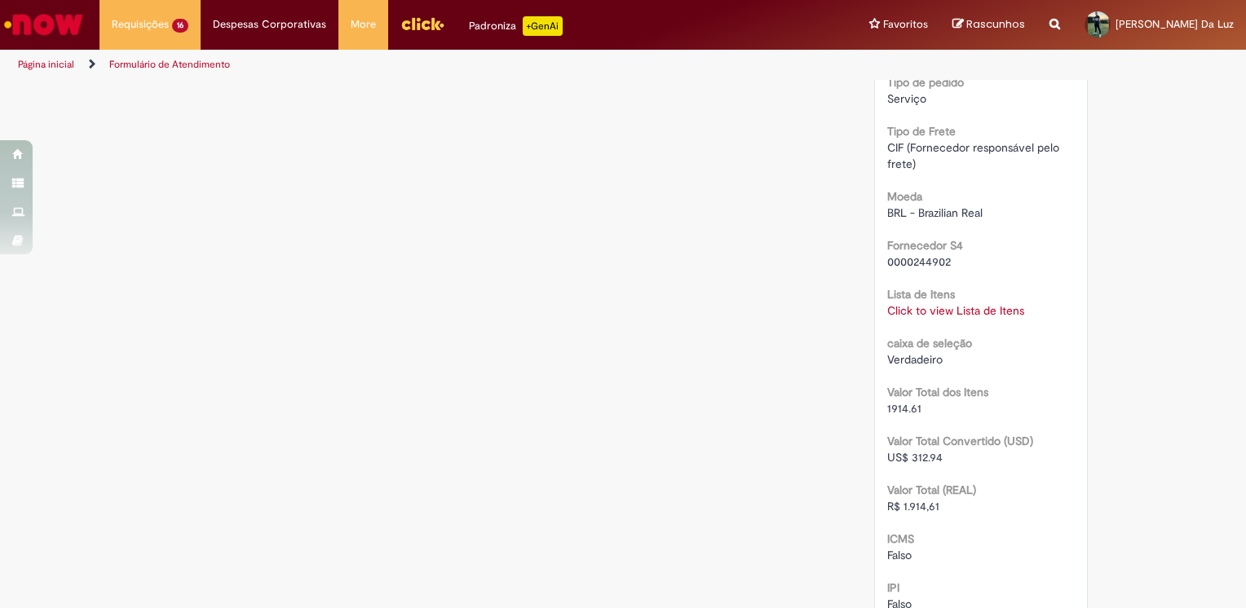
click at [937, 316] on link "Click to view Lista de Itens" at bounding box center [955, 310] width 137 height 15
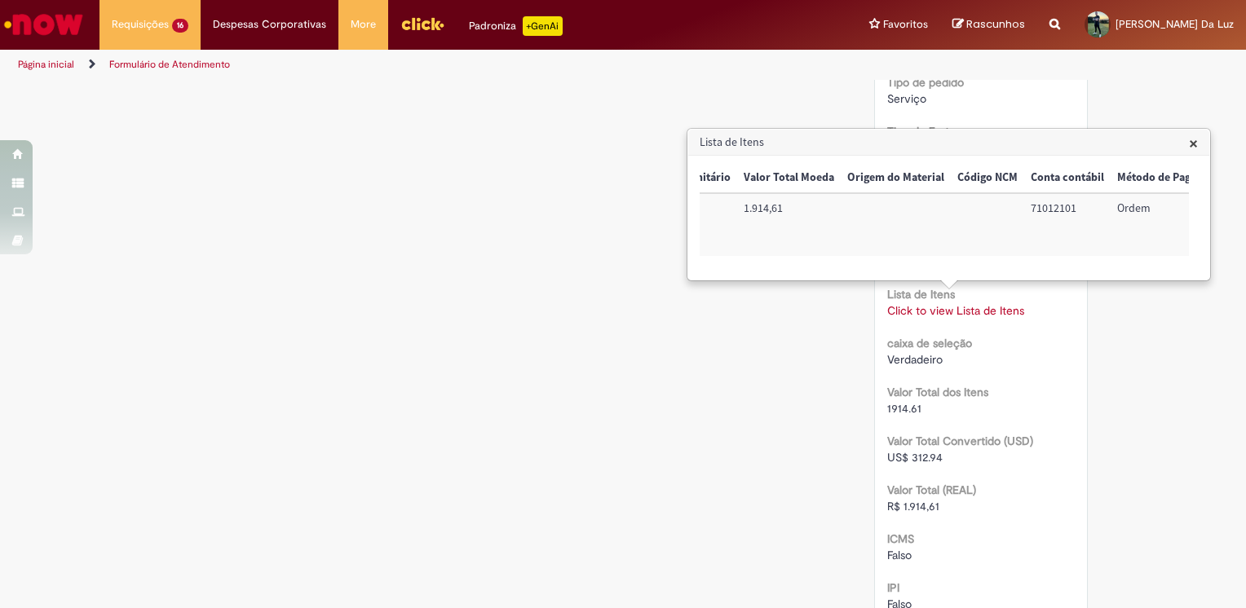
scroll to position [0, 665]
click at [1105, 201] on td "100002798395" at bounding box center [1145, 224] width 104 height 63
click at [1106, 201] on td "100002798395" at bounding box center [1145, 224] width 104 height 63
copy td "100002798395"
click at [1109, 209] on td "100002798395" at bounding box center [1145, 224] width 104 height 63
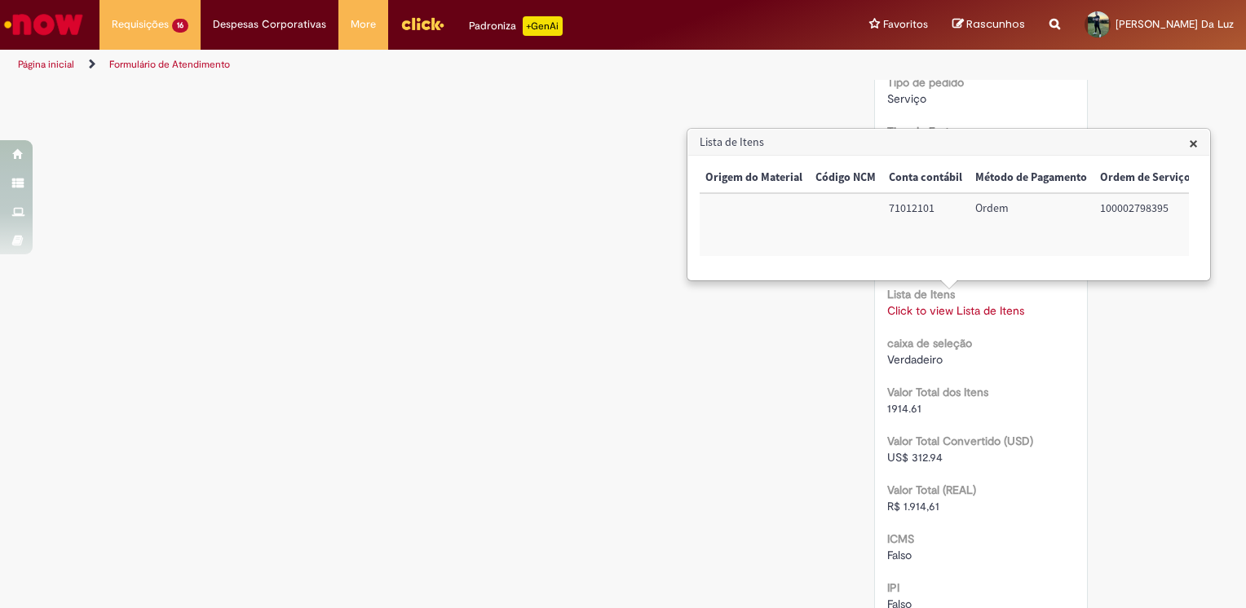
click at [1109, 209] on td "100002798395" at bounding box center [1145, 224] width 104 height 63
